Goal: Transaction & Acquisition: Subscribe to service/newsletter

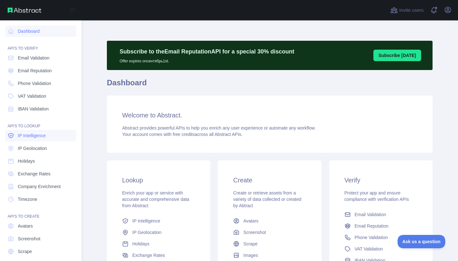
click at [30, 139] on link "IP Intelligence" at bounding box center [40, 135] width 71 height 11
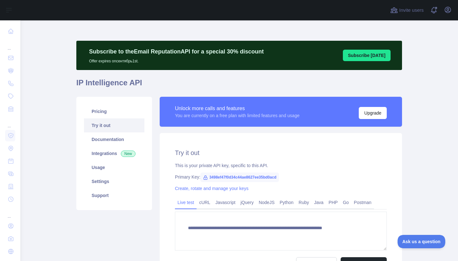
type textarea "**********"
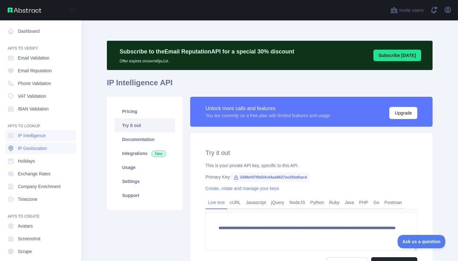
click at [28, 152] on link "IP Geolocation" at bounding box center [40, 148] width 71 height 11
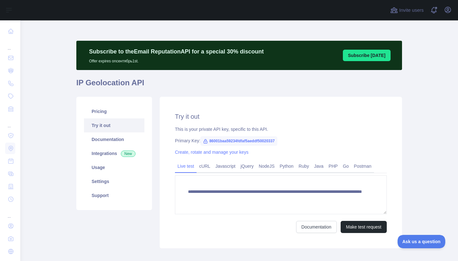
drag, startPoint x: 89, startPoint y: 50, endPoint x: 165, endPoint y: 66, distance: 78.1
click at [165, 66] on div "Subscribe to the Email Reputation API for a special 30 % discount Offer expires…" at bounding box center [239, 55] width 326 height 29
copy div "Subscribe to the Email Reputation API for a special 30 % discount Offer expires…"
click at [106, 144] on link "Documentation" at bounding box center [114, 139] width 60 height 14
click at [101, 153] on link "Integrations New" at bounding box center [114, 153] width 60 height 14
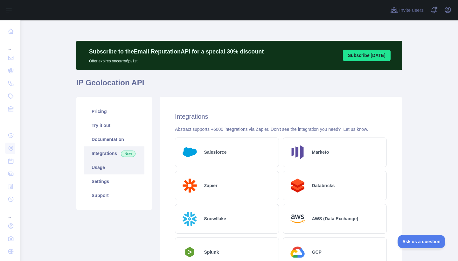
click at [104, 171] on link "Usage" at bounding box center [114, 167] width 60 height 14
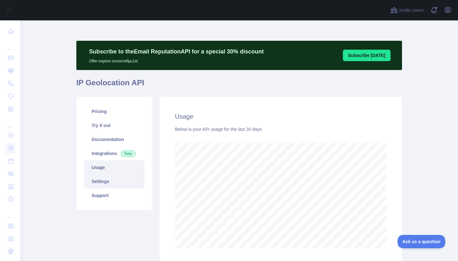
scroll to position [241, 438]
click at [107, 178] on link "Settings" at bounding box center [114, 181] width 60 height 14
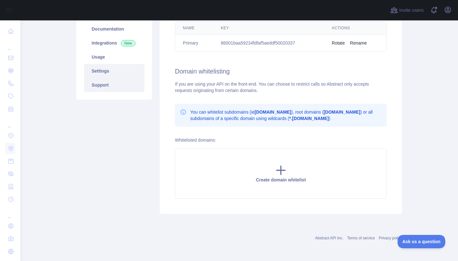
click at [115, 88] on link "Support" at bounding box center [114, 85] width 60 height 14
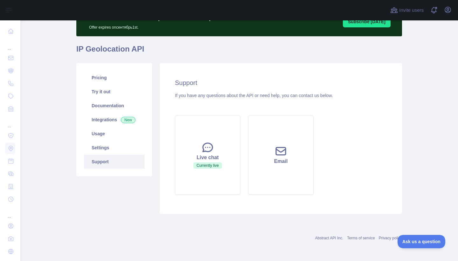
scroll to position [34, 0]
click at [98, 77] on link "Pricing" at bounding box center [114, 78] width 60 height 14
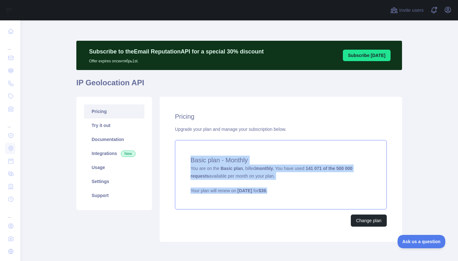
drag, startPoint x: 189, startPoint y: 160, endPoint x: 308, endPoint y: 193, distance: 124.2
click at [308, 193] on div "Basic plan - Monthly You are on the Basic plan , billed monthly. You have used …" at bounding box center [281, 174] width 212 height 69
copy div "Basic plan - Monthly You are on the Basic plan , billed monthly. You have used …"
drag, startPoint x: 191, startPoint y: 158, endPoint x: 293, endPoint y: 189, distance: 106.7
click at [293, 189] on div "Basic plan - Monthly You are on the Basic plan , billed monthly. You have used …" at bounding box center [281, 174] width 212 height 69
